Goal: Information Seeking & Learning: Compare options

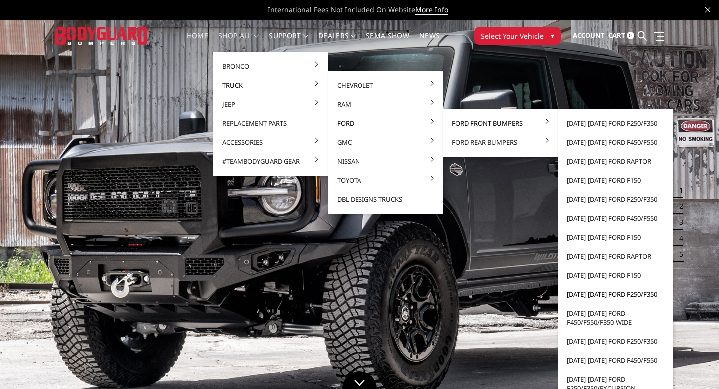
click at [585, 291] on link "[DATE]-[DATE] Ford F250/F350" at bounding box center [615, 294] width 107 height 19
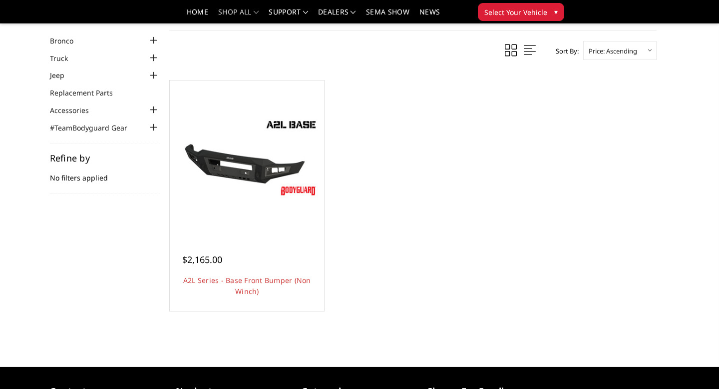
scroll to position [44, 0]
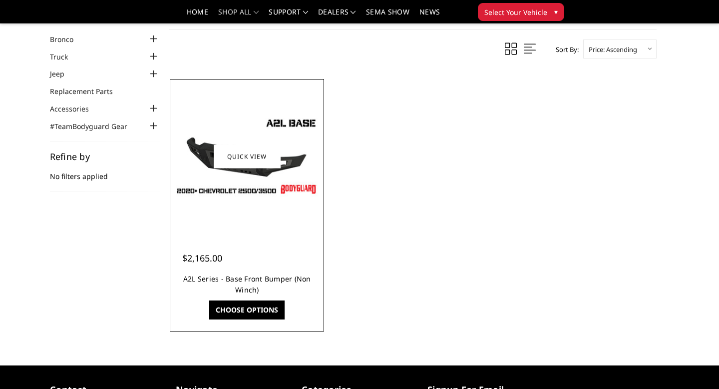
click at [252, 279] on link "A2L Series - Base Front Bumper (Non Winch)" at bounding box center [247, 284] width 128 height 20
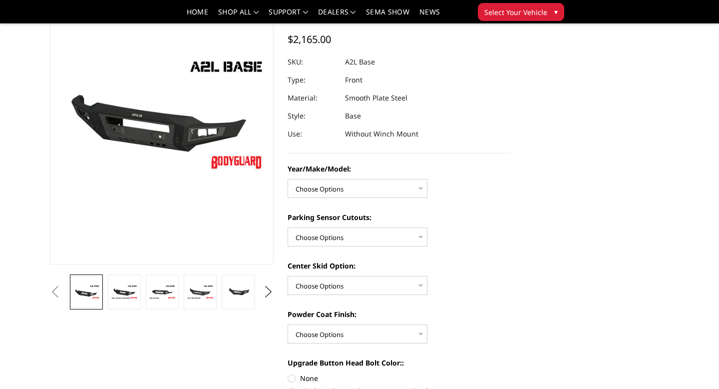
scroll to position [91, 0]
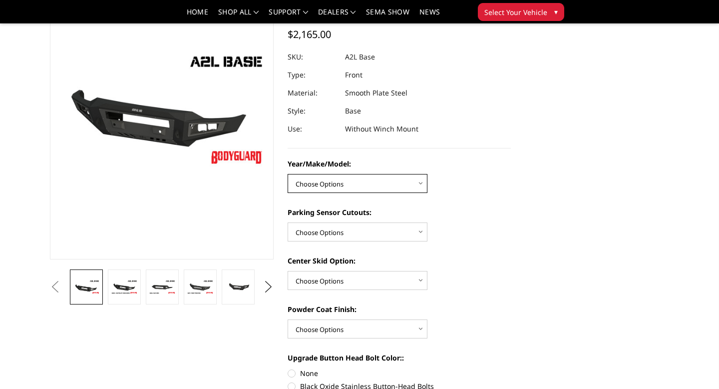
click at [346, 186] on select "Choose Options Chevrolet 15-19 2500/3500 Chevrolet 19-21 1500 Chevrolet 15-20 C…" at bounding box center [358, 183] width 140 height 19
select select "4336"
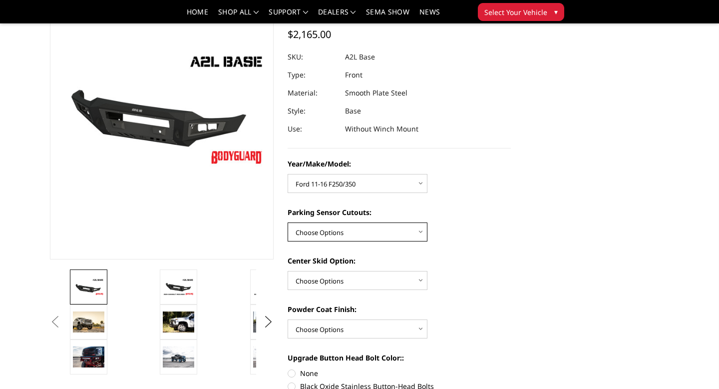
click at [362, 229] on select "Choose Options Yes - With Parking Sensor Cutouts No - Without Parking Sensor Cu…" at bounding box center [358, 231] width 140 height 19
select select "4329"
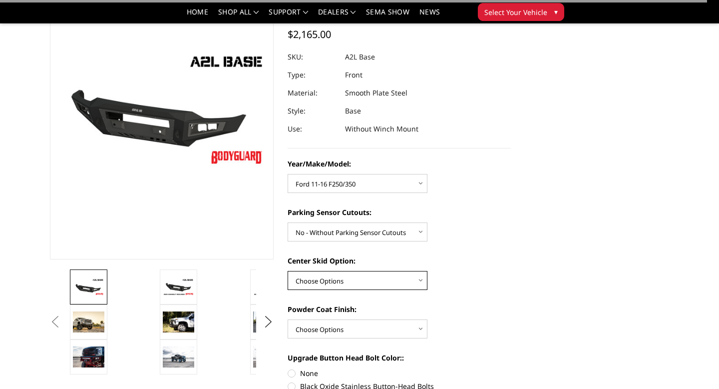
click at [369, 279] on select "Choose Options Single Light Bar Cutout" at bounding box center [358, 280] width 140 height 19
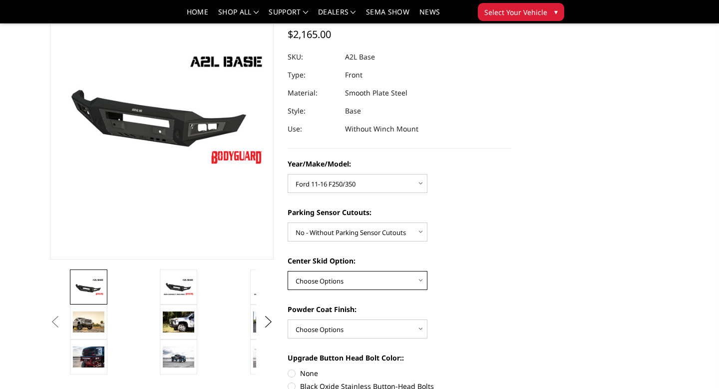
select select "4304"
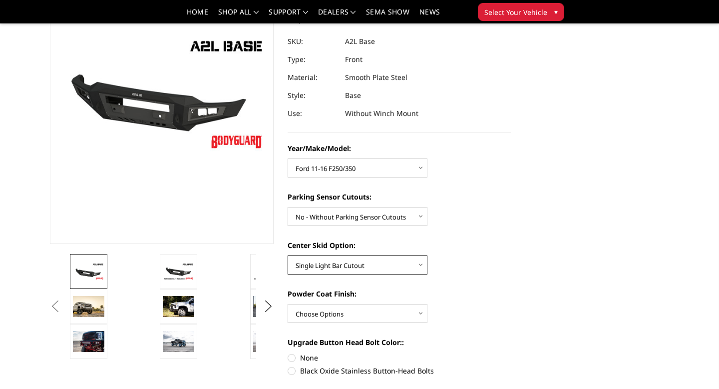
scroll to position [109, 0]
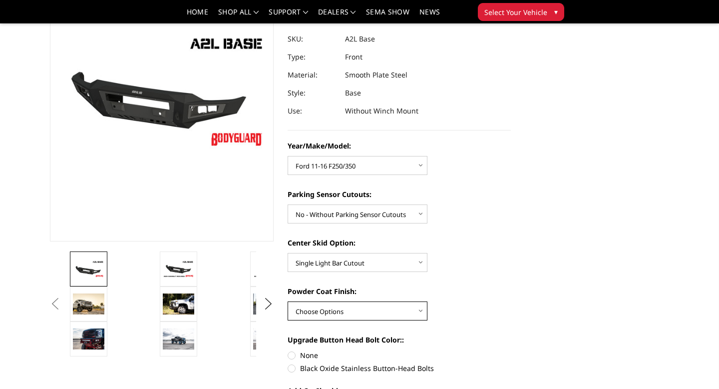
click at [362, 304] on select "Choose Options Bare metal (included) Texture Black Powder Coat" at bounding box center [358, 310] width 140 height 19
click at [269, 299] on button "Next" at bounding box center [268, 303] width 15 height 15
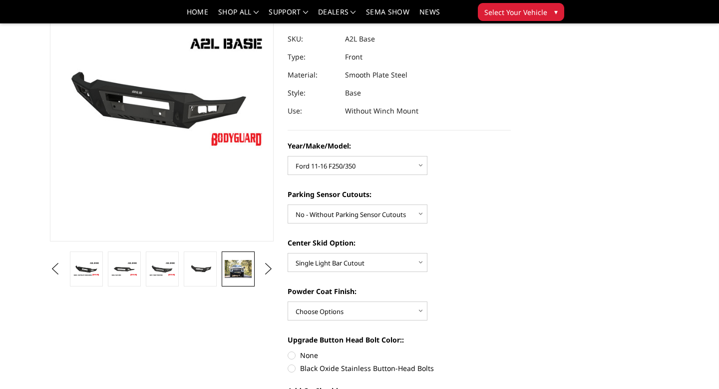
click at [229, 275] on img at bounding box center [238, 269] width 27 height 18
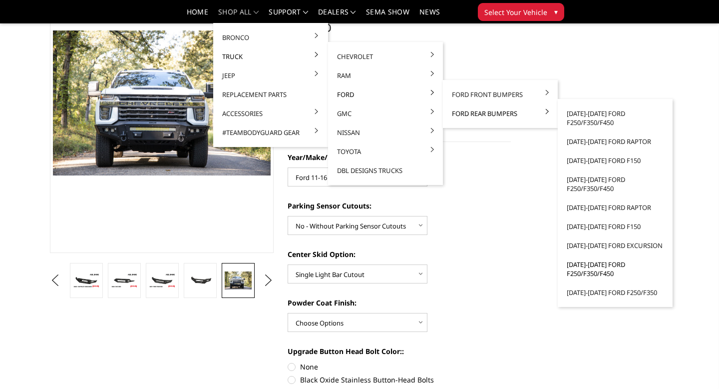
click at [603, 265] on link "[DATE]-[DATE] Ford F250/F350/F450" at bounding box center [615, 269] width 107 height 28
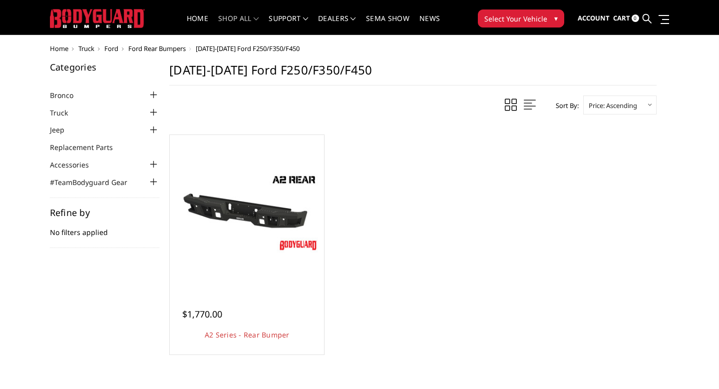
scroll to position [18, 0]
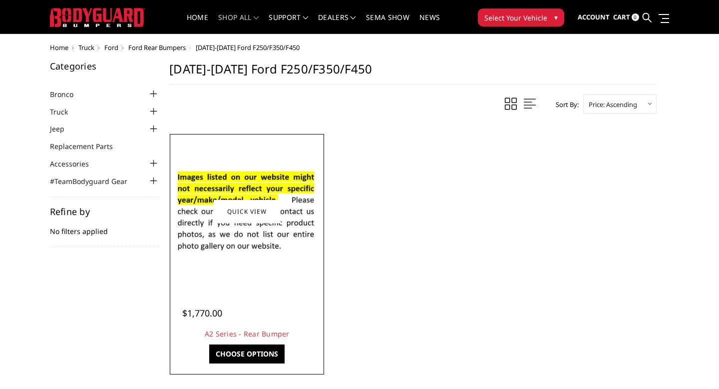
click at [266, 259] on img at bounding box center [246, 211] width 149 height 102
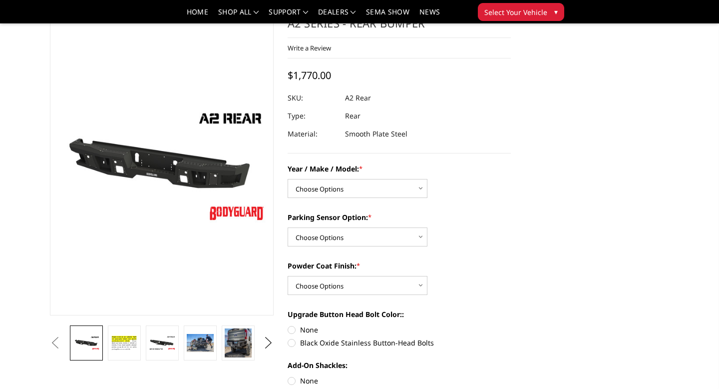
scroll to position [35, 0]
click at [336, 195] on select "Choose Options Chevrolet/GMC 20-24 2500 / 3500 Chevrolet/GMC 15-19 2500 / 3500 …" at bounding box center [358, 188] width 140 height 19
select select "1466"
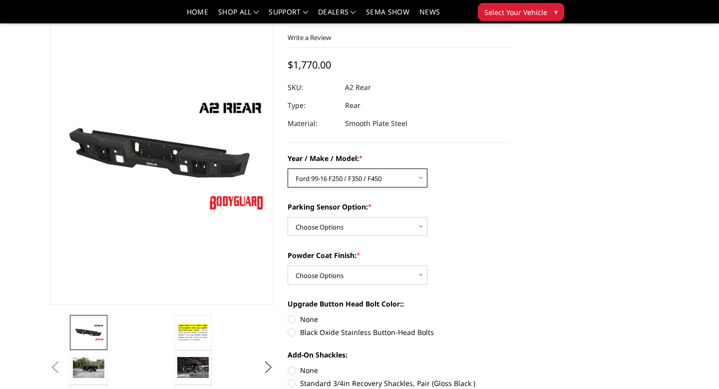
scroll to position [48, 0]
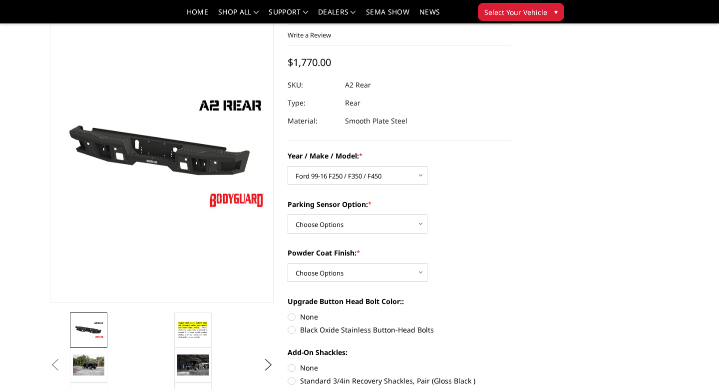
click at [62, 370] on button "Previous" at bounding box center [54, 364] width 15 height 15
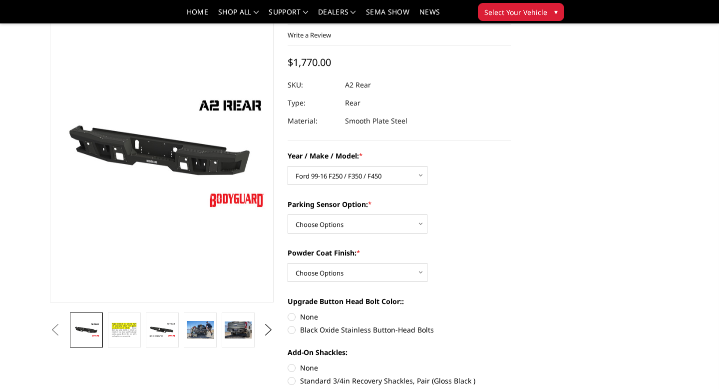
click at [200, 335] on img at bounding box center [200, 330] width 27 height 18
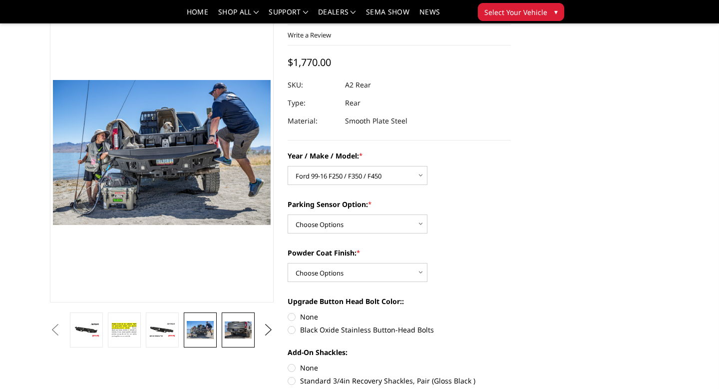
click at [247, 329] on img at bounding box center [238, 329] width 27 height 17
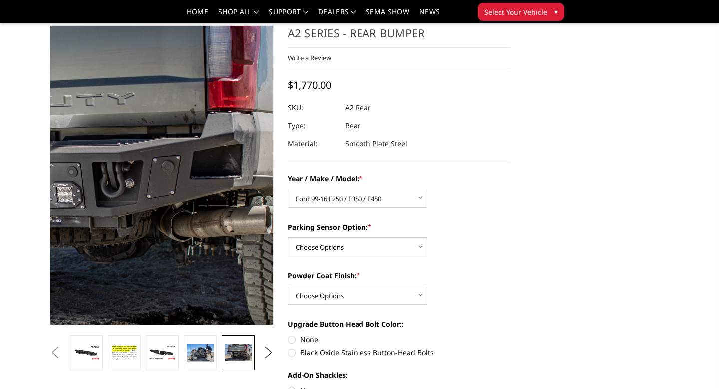
scroll to position [22, 0]
